Goal: Transaction & Acquisition: Purchase product/service

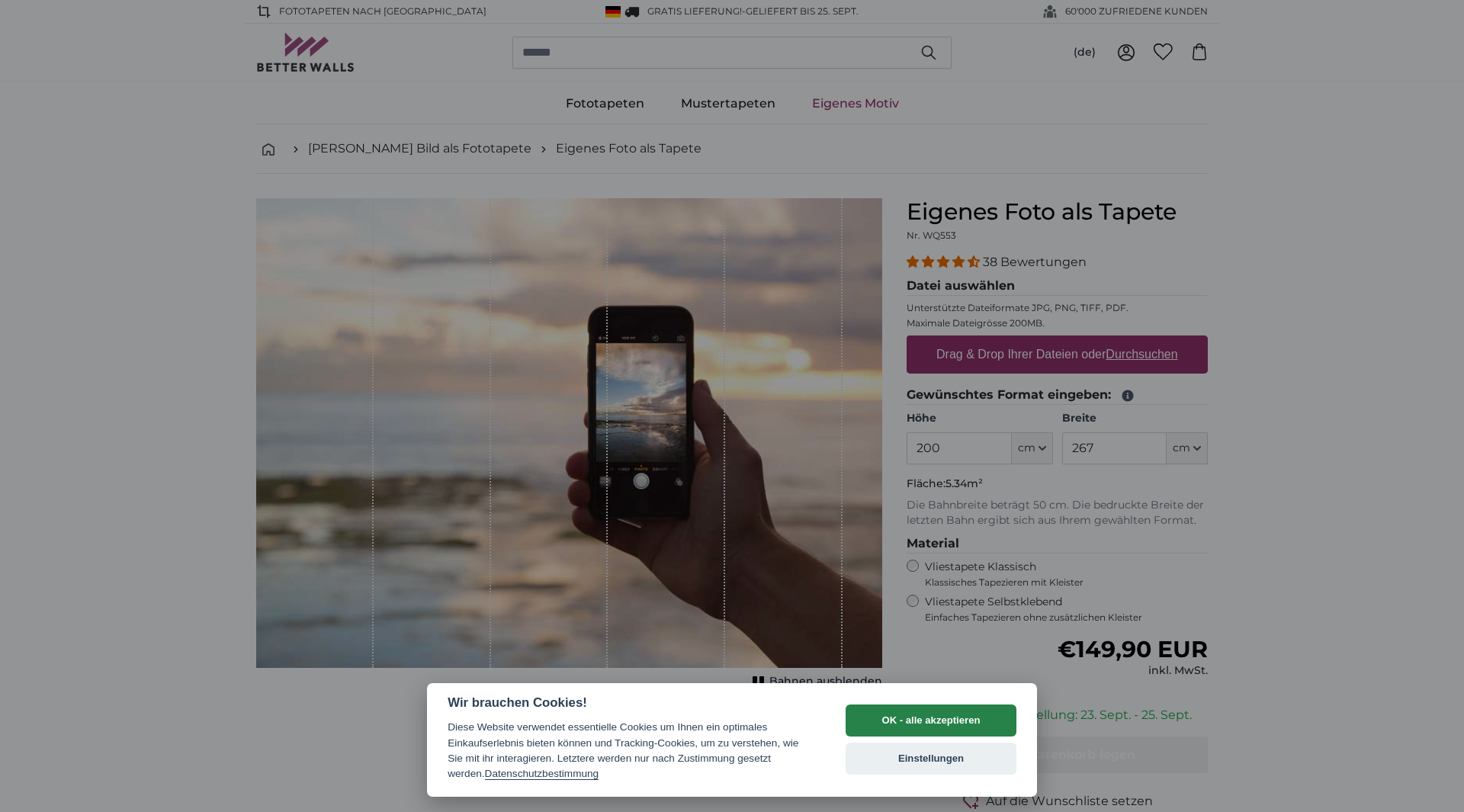
click at [928, 729] on button "OK - alle akzeptieren" at bounding box center [931, 719] width 171 height 32
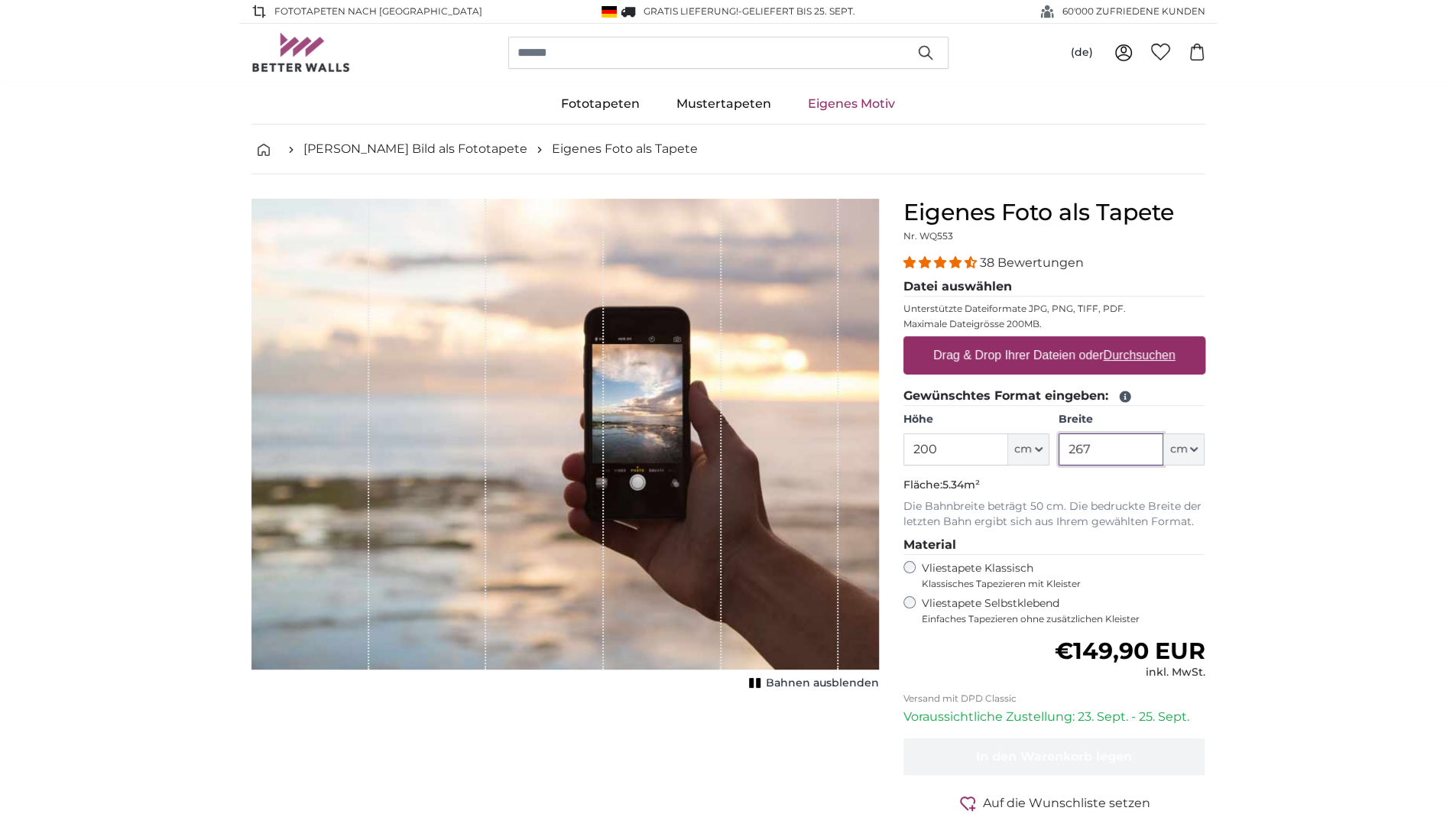
drag, startPoint x: 1122, startPoint y: 444, endPoint x: 1026, endPoint y: 444, distance: 96.0
click at [1026, 444] on div "Höhe 200 ft cm Centimeter (cm) Inches (inch) Feet (ft. in.) Breite 267 ft cm Ce…" at bounding box center [1054, 438] width 302 height 54
type input "250"
click at [922, 439] on input "200" at bounding box center [955, 448] width 105 height 32
drag, startPoint x: 949, startPoint y: 440, endPoint x: 838, endPoint y: 437, distance: 111.0
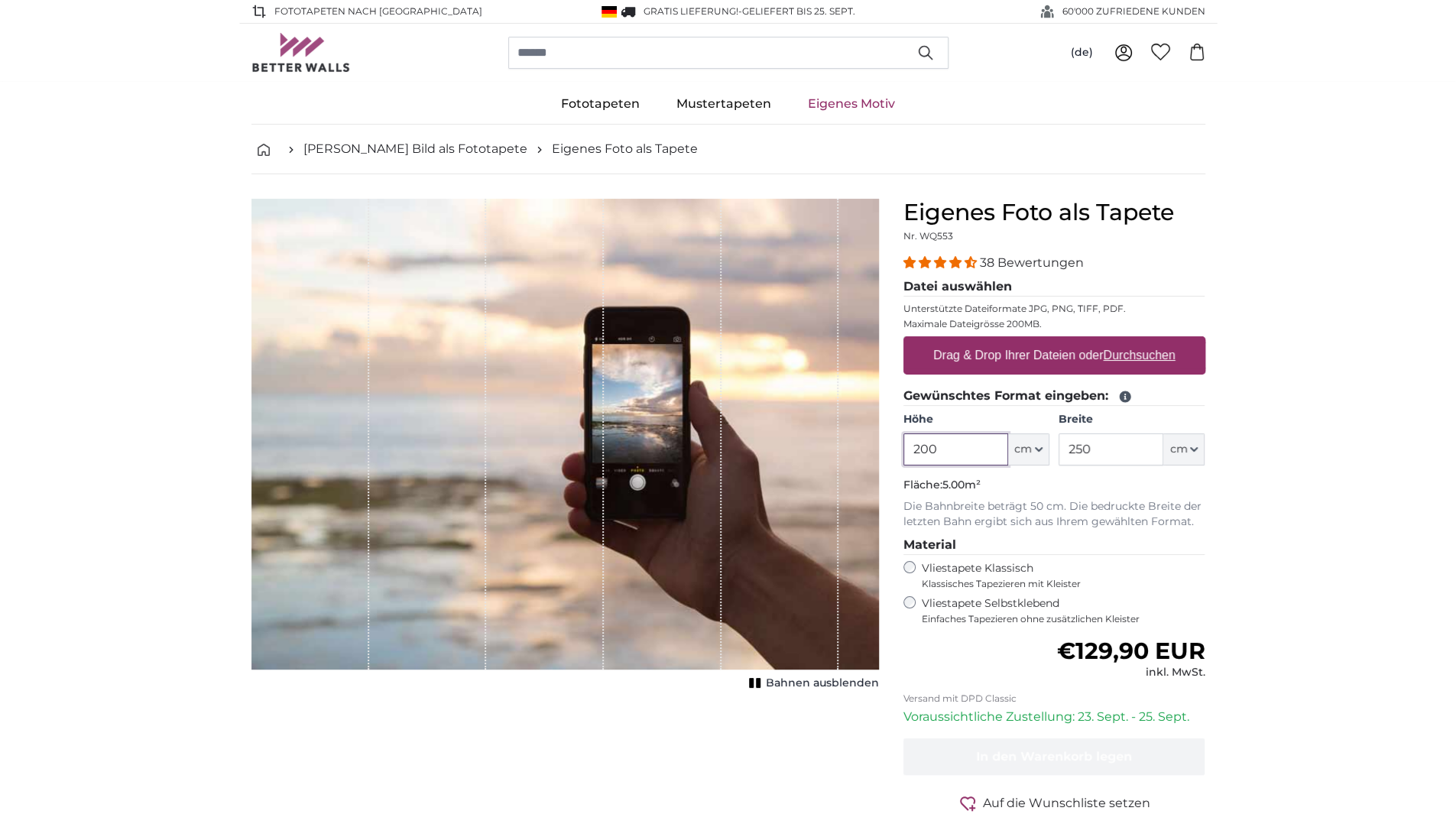
click at [838, 437] on product-detail "Abbrechen Bild zuschneiden Bahnen ausblenden Eigenes Foto als Tapete Nr. WQ553 …" at bounding box center [728, 531] width 978 height 713
type input "700"
drag, startPoint x: 901, startPoint y: 482, endPoint x: 1039, endPoint y: 491, distance: 138.3
click at [1039, 492] on div "Eigenes Foto als Tapete Nr. WQ553 38 Bewertungen Datei auswählen Unterstützte D…" at bounding box center [1054, 542] width 326 height 688
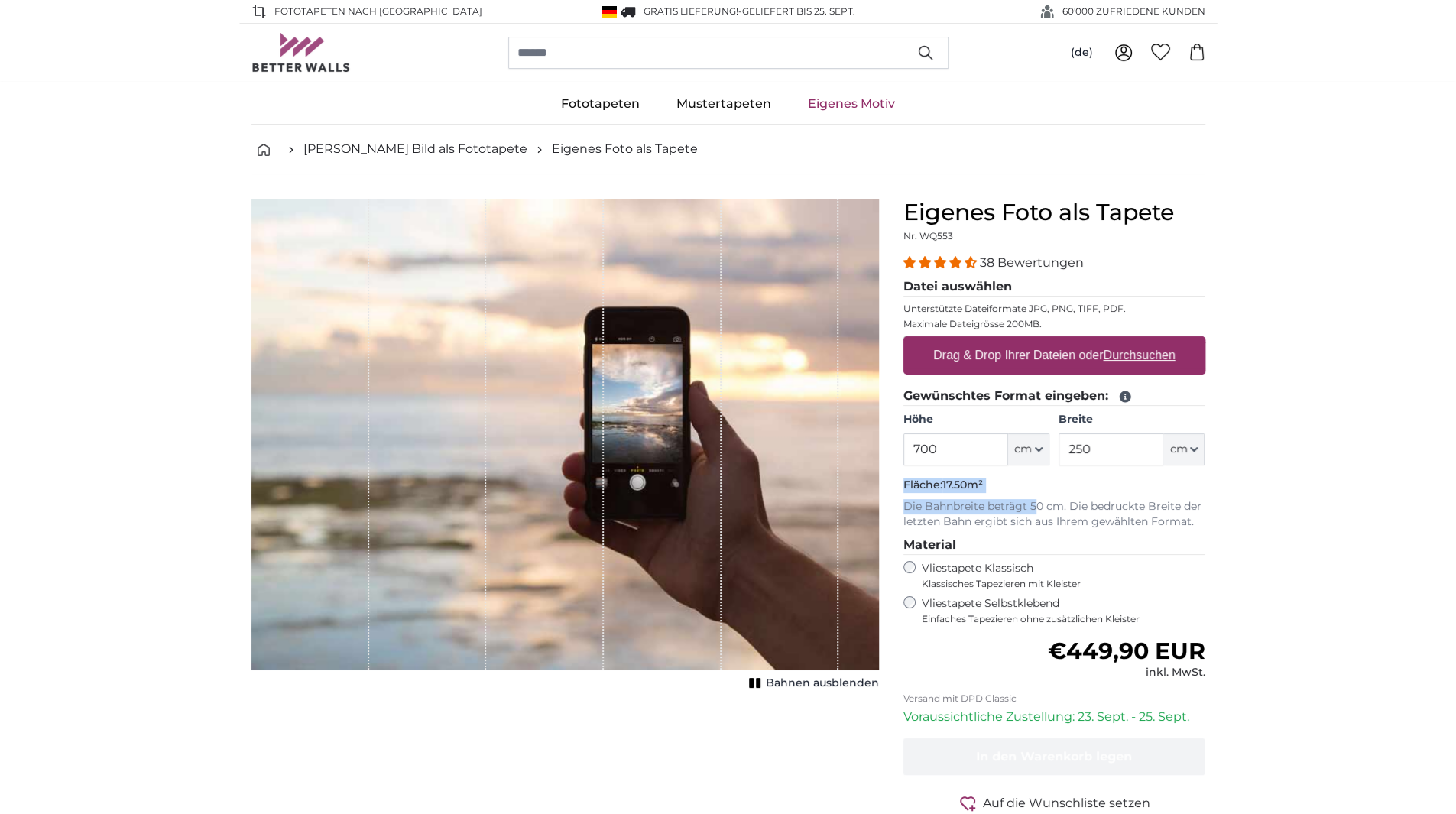
click at [1039, 491] on fieldset "Gewünschtes Format eingeben: Höhe 700 ft cm Centimeter (cm) Inches (inch) Feet …" at bounding box center [1054, 457] width 302 height 143
click at [1059, 504] on p "Die Bahnbreite beträgt 50 cm. Die bedruckte Breite der letzten Bahn ergibt sich…" at bounding box center [1054, 515] width 302 height 31
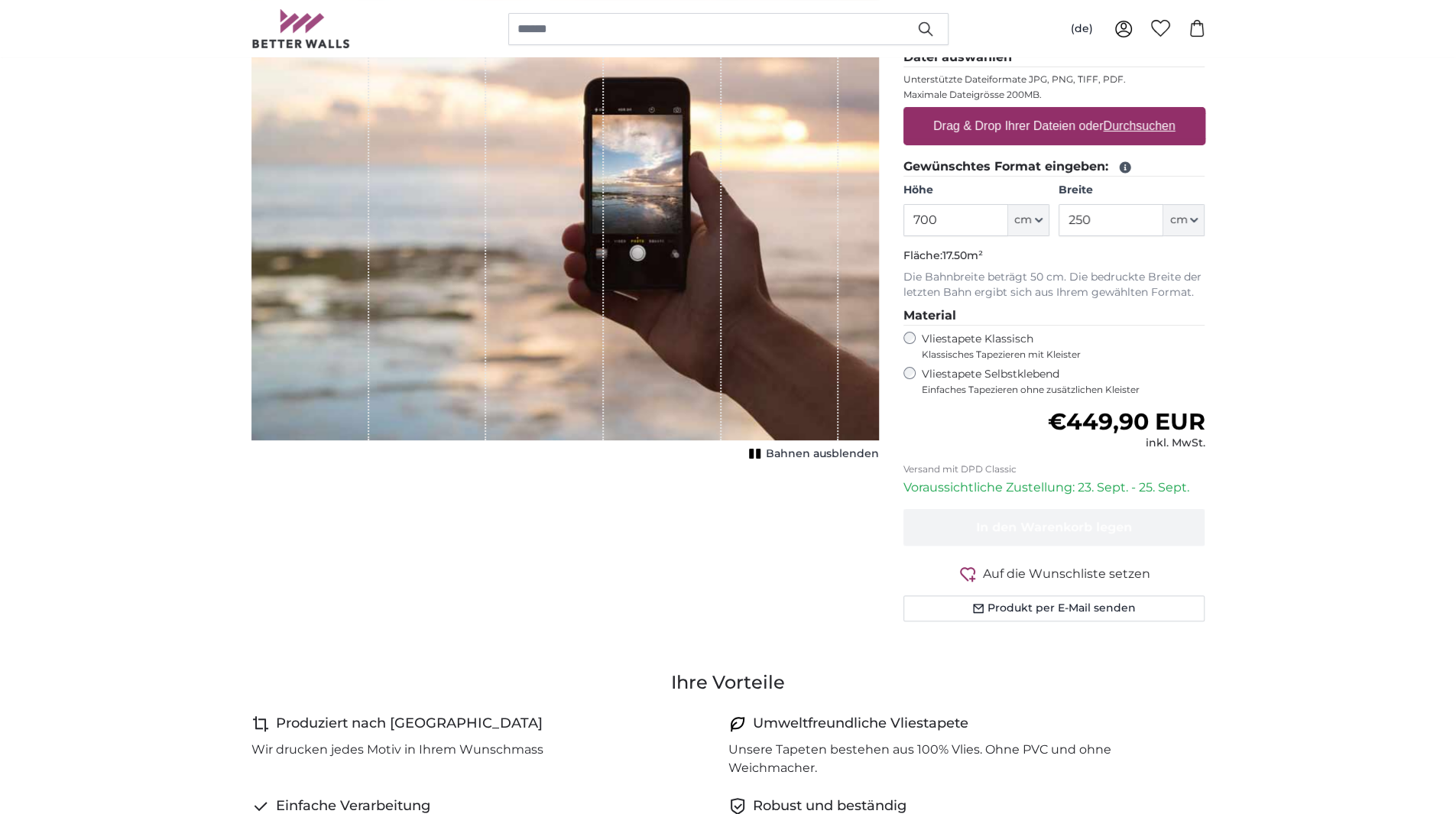
scroll to position [153, 0]
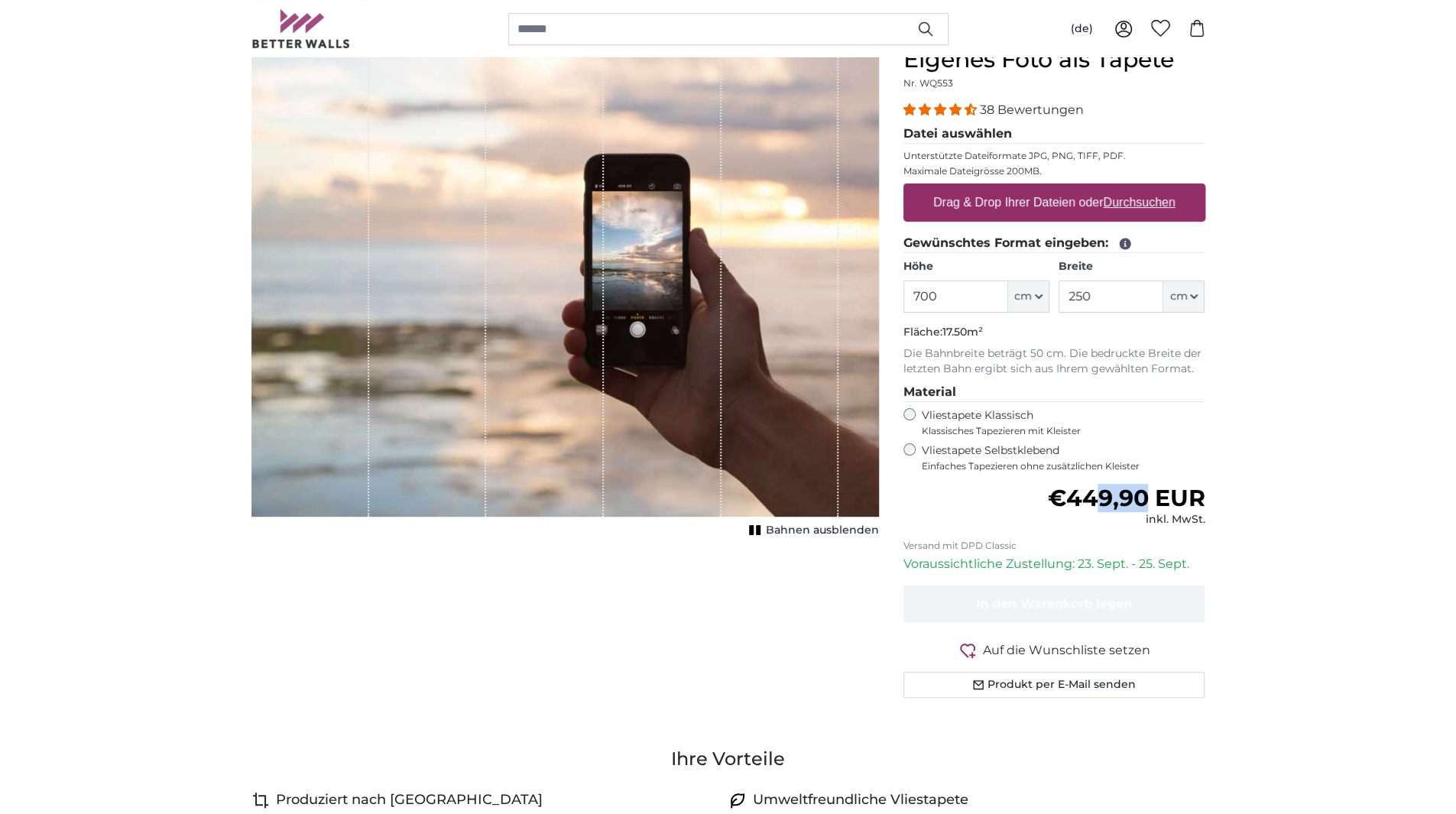
drag, startPoint x: 1108, startPoint y: 481, endPoint x: 1204, endPoint y: 480, distance: 96.0
click at [1184, 482] on form "38 Bewertungen Datei auswählen Unterstützte Dateiformate JPG, PNG, TIFF, PDF. M…" at bounding box center [1054, 399] width 302 height 597
drag, startPoint x: 1204, startPoint y: 480, endPoint x: 1212, endPoint y: 473, distance: 10.6
click at [1205, 480] on div "Eigenes Foto als Tapete Nr. WQ553 38 Bewertungen Datei auswählen Unterstützte D…" at bounding box center [1054, 389] width 326 height 688
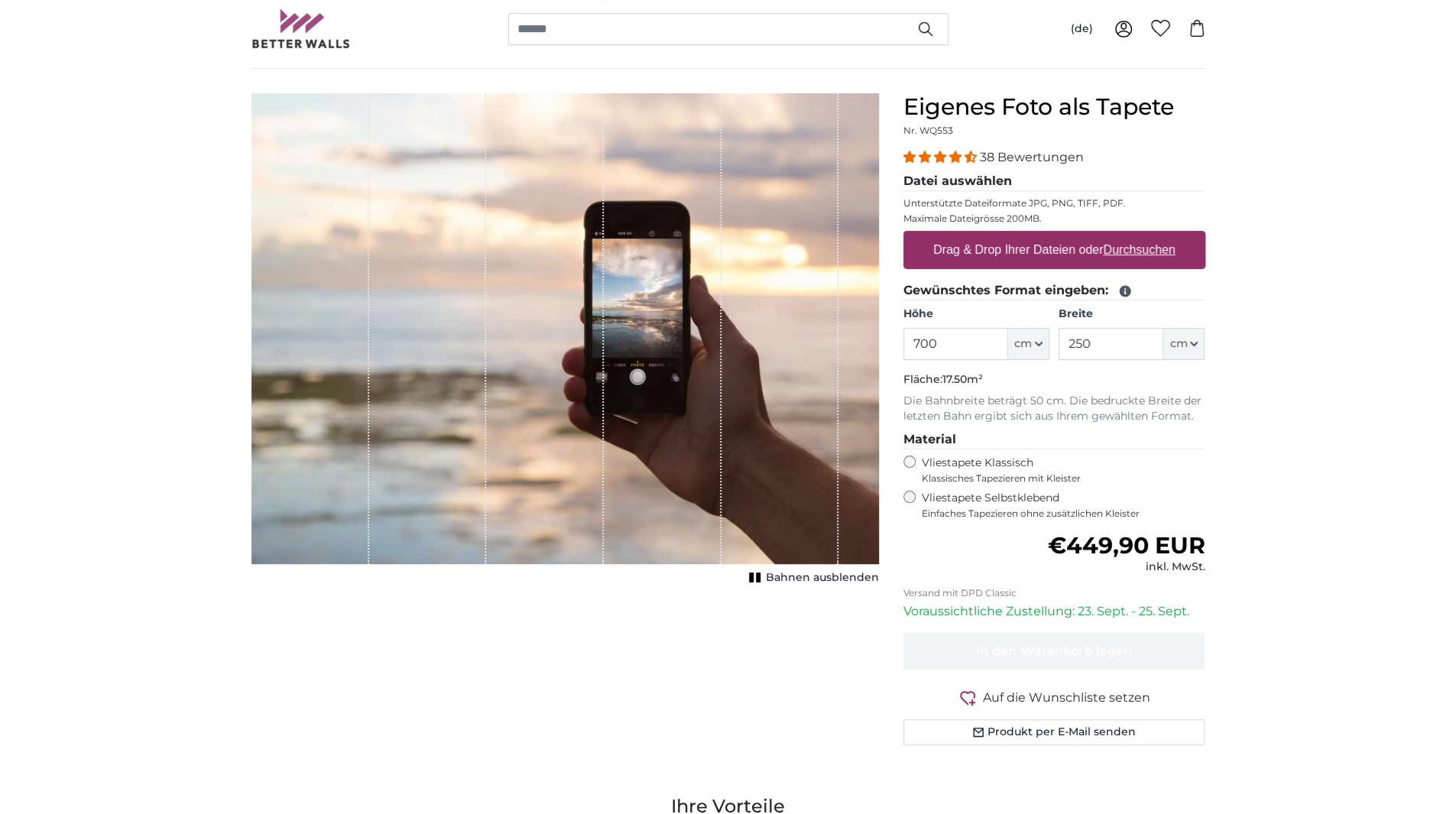
scroll to position [76, 0]
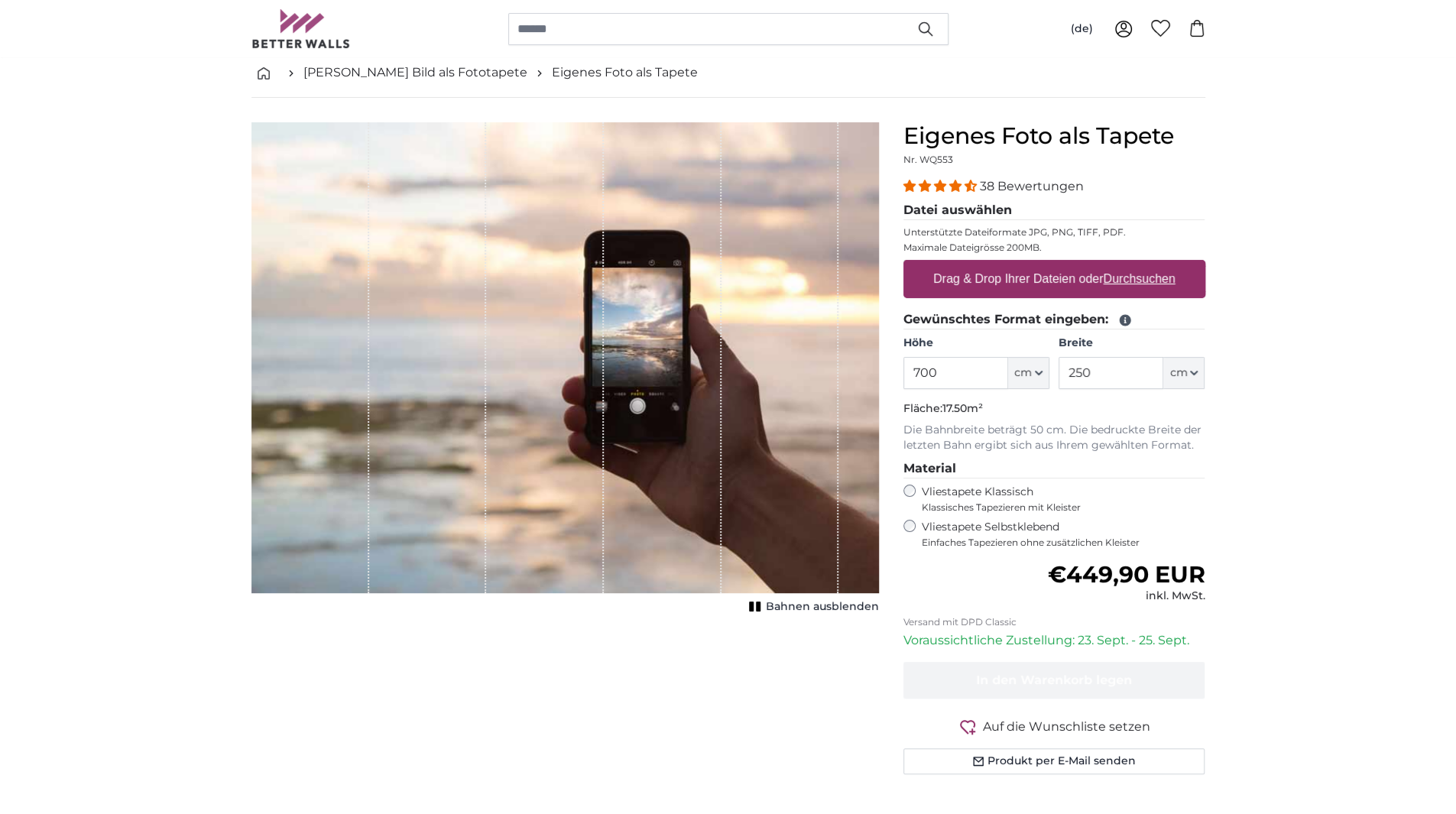
drag, startPoint x: 906, startPoint y: 134, endPoint x: 1130, endPoint y: 127, distance: 224.1
click at [1128, 128] on h1 "Eigenes Foto als Tapete" at bounding box center [1054, 136] width 302 height 27
click at [1130, 127] on h1 "Eigenes Foto als Tapete" at bounding box center [1054, 136] width 302 height 27
click at [1145, 127] on h1 "Eigenes Foto als Tapete" at bounding box center [1054, 136] width 302 height 27
drag, startPoint x: 1229, startPoint y: 127, endPoint x: 945, endPoint y: 140, distance: 284.3
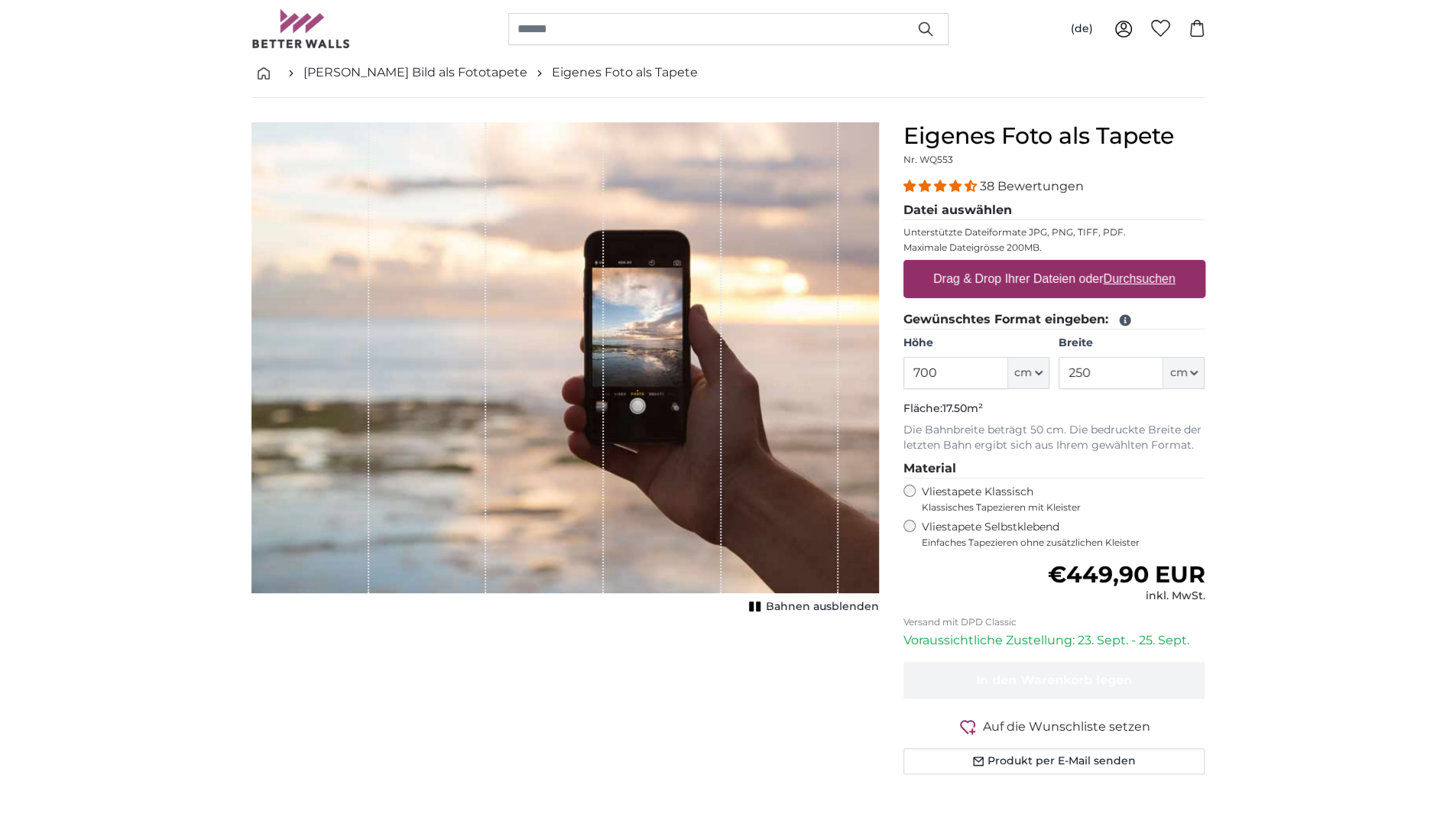
drag, startPoint x: 119, startPoint y: 244, endPoint x: 147, endPoint y: 170, distance: 79.1
